Goal: Entertainment & Leisure: Consume media (video, audio)

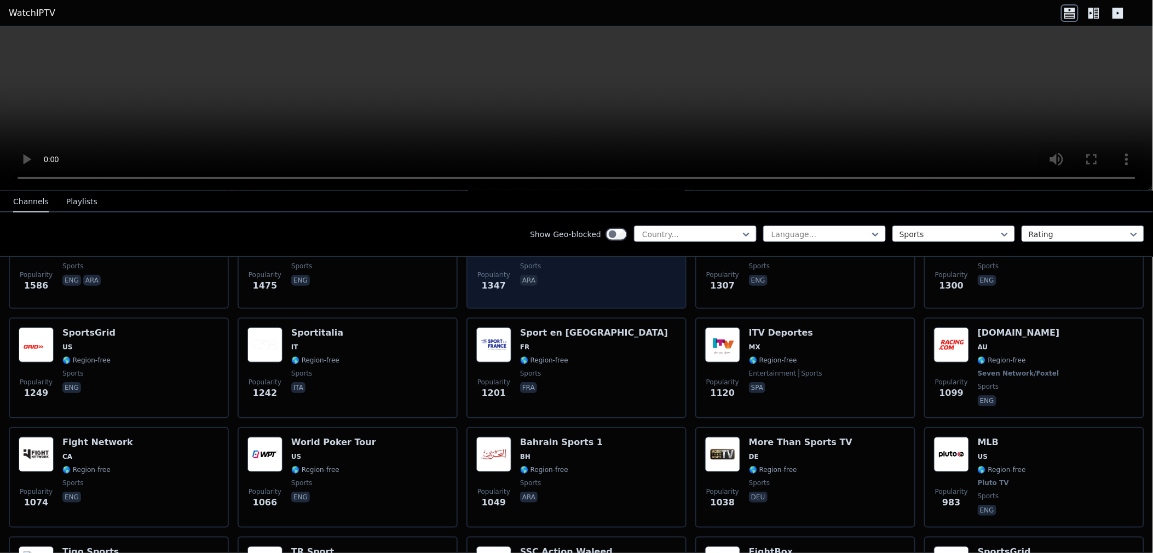
scroll to position [425, 0]
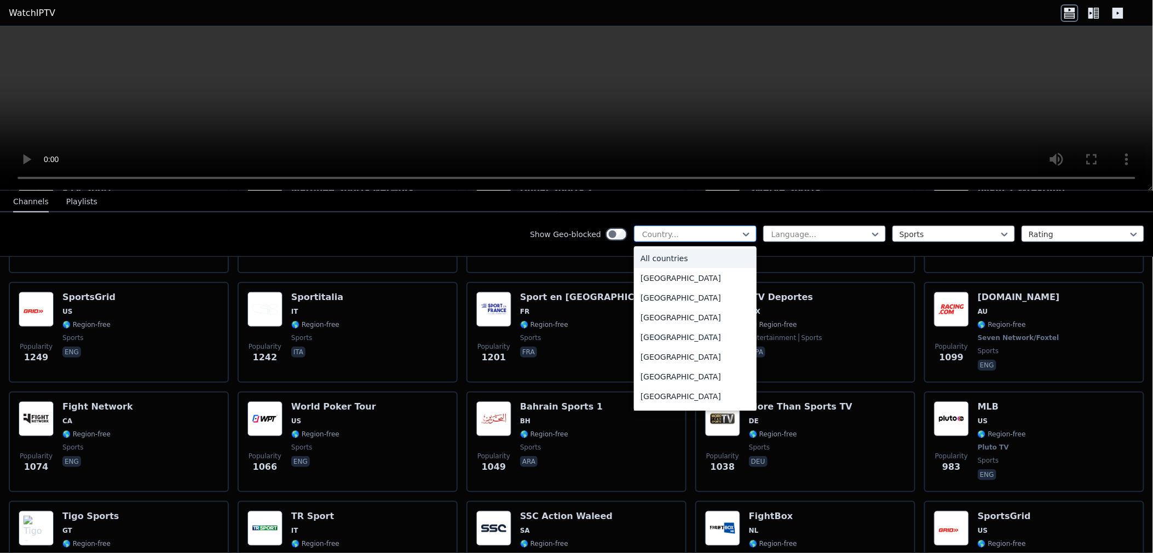
click at [703, 232] on div at bounding box center [691, 234] width 100 height 11
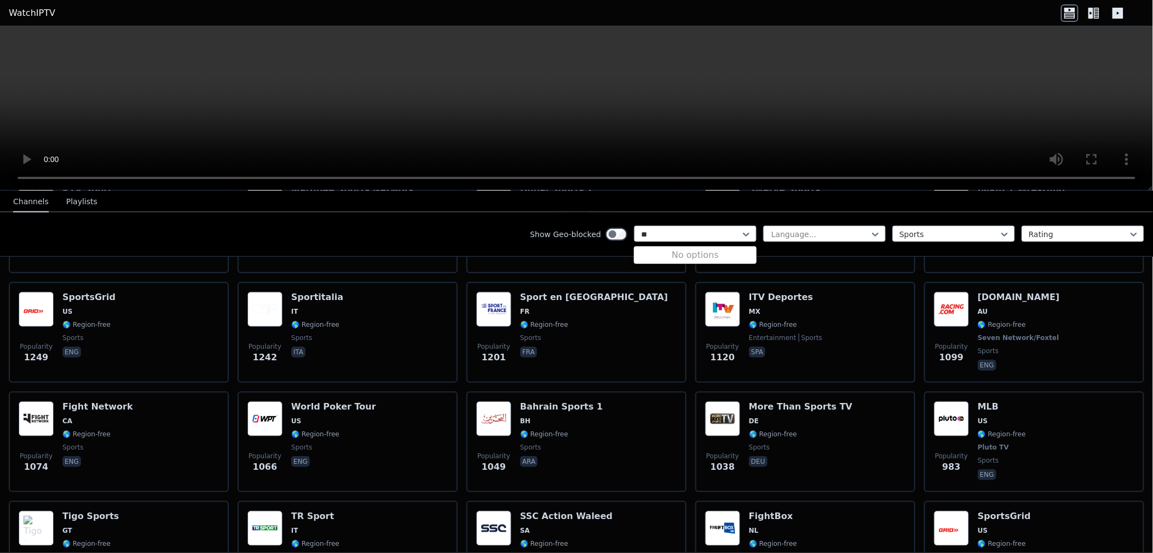
type input "*"
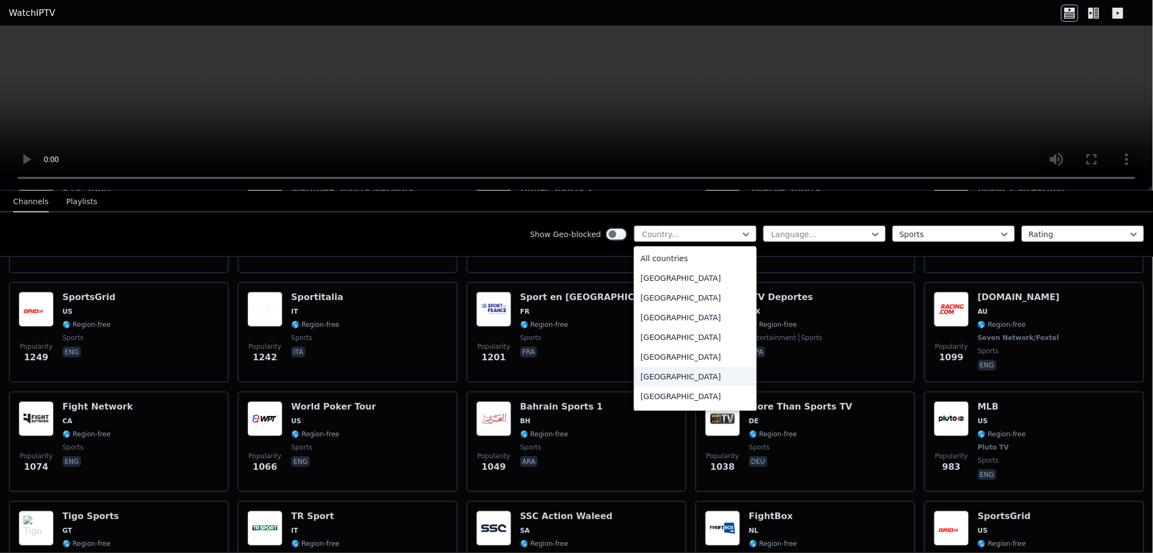
type input "*"
click at [375, 224] on div "Show Geo-blocked 206 results available. Use Up and Down to choose options, pres…" at bounding box center [576, 234] width 1153 height 44
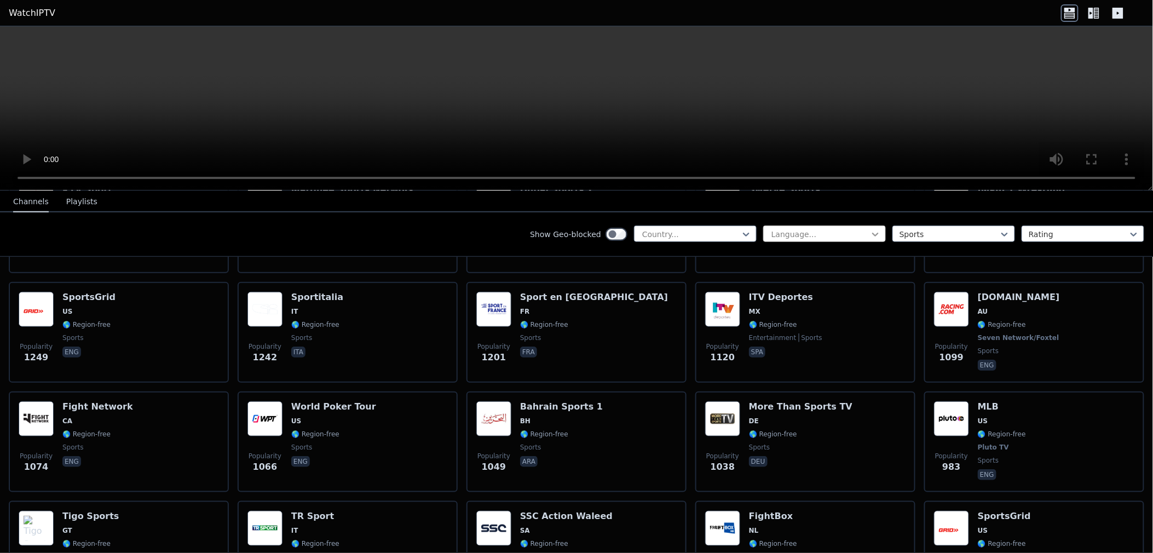
click at [870, 229] on icon at bounding box center [875, 234] width 11 height 11
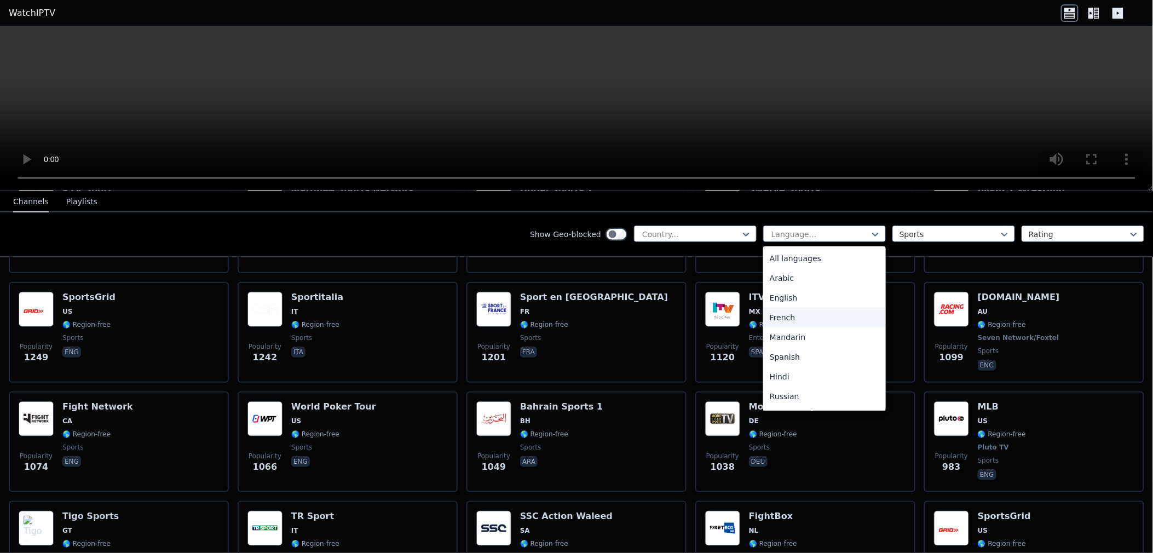
type input "*"
drag, startPoint x: 798, startPoint y: 276, endPoint x: 784, endPoint y: 260, distance: 21.7
click at [798, 276] on div "English" at bounding box center [824, 278] width 123 height 20
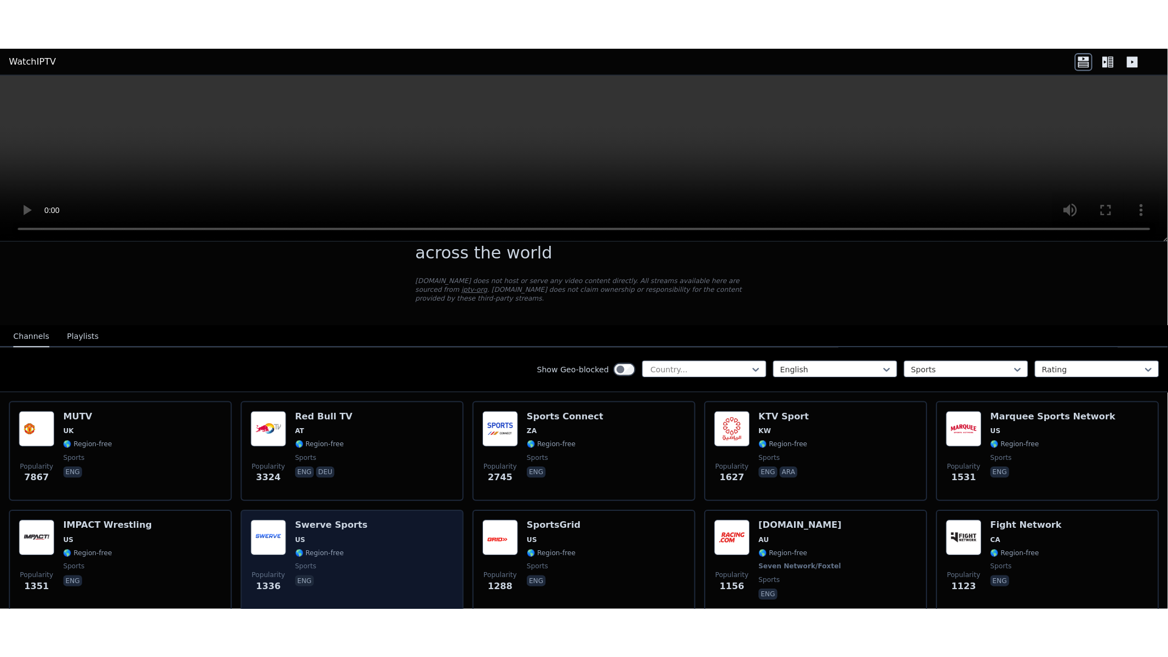
scroll to position [122, 0]
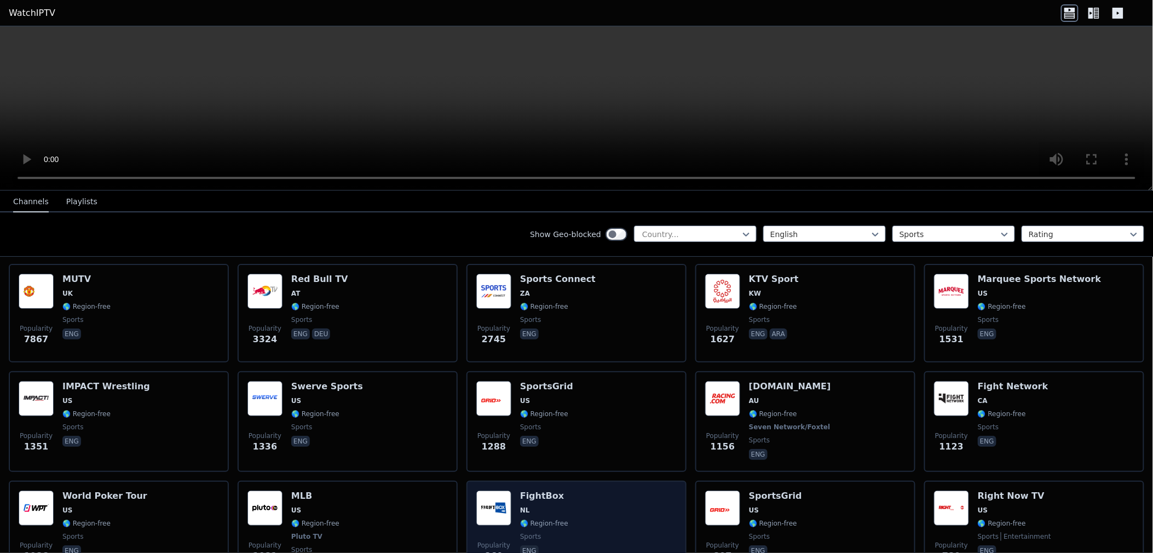
click at [597, 506] on div "Popularity 860 FightBox NL 🌎 Region-free sports eng" at bounding box center [576, 530] width 200 height 81
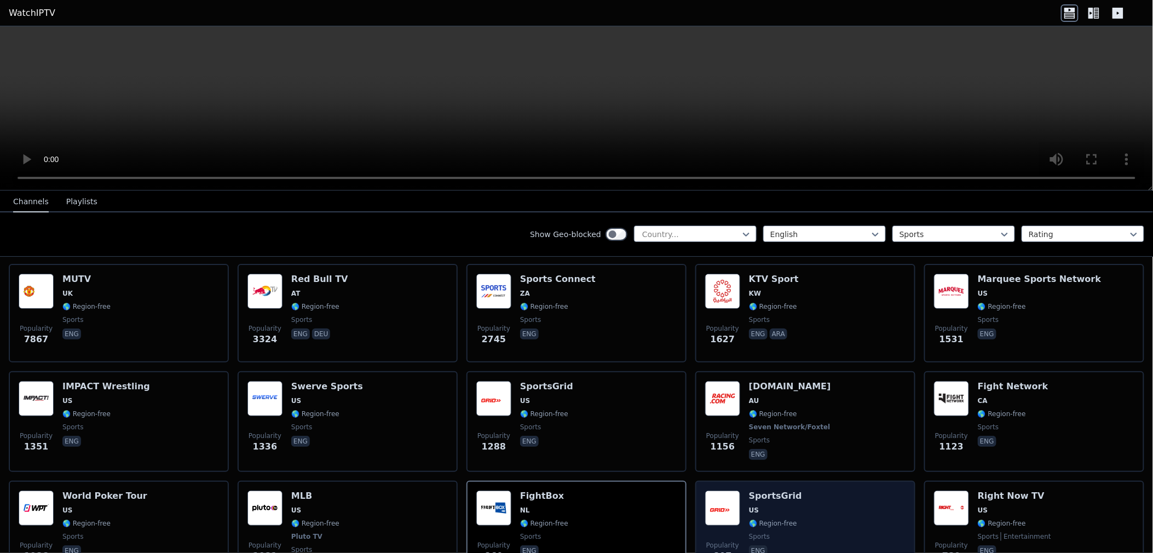
click at [836, 496] on div "Popularity 807 SportsGrid US 🌎 Region-free sports eng" at bounding box center [805, 530] width 200 height 81
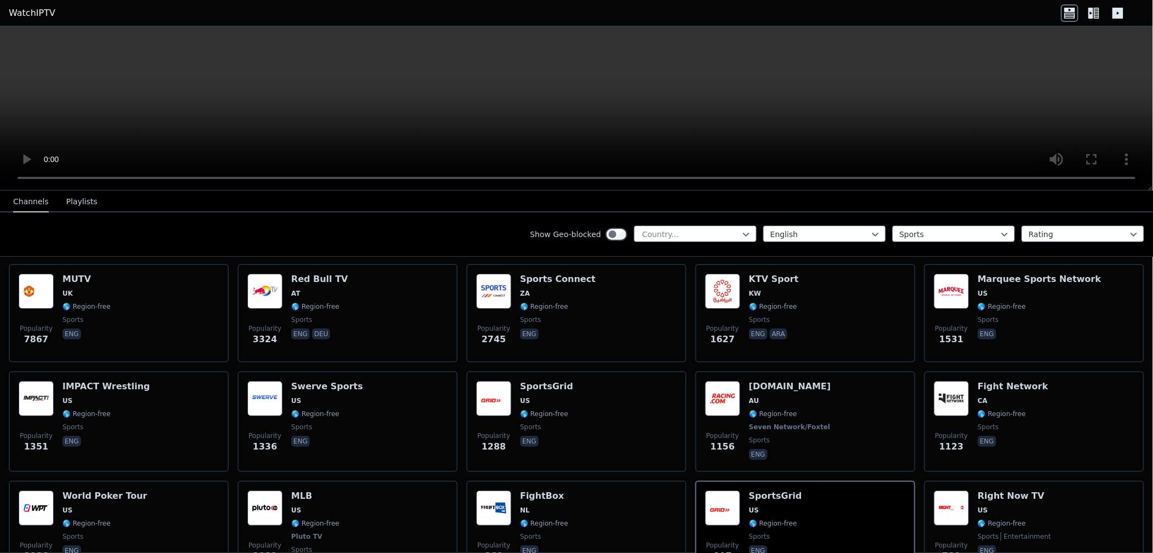
click at [657, 95] on video at bounding box center [576, 108] width 1153 height 164
